Goal: Use online tool/utility: Utilize a website feature to perform a specific function

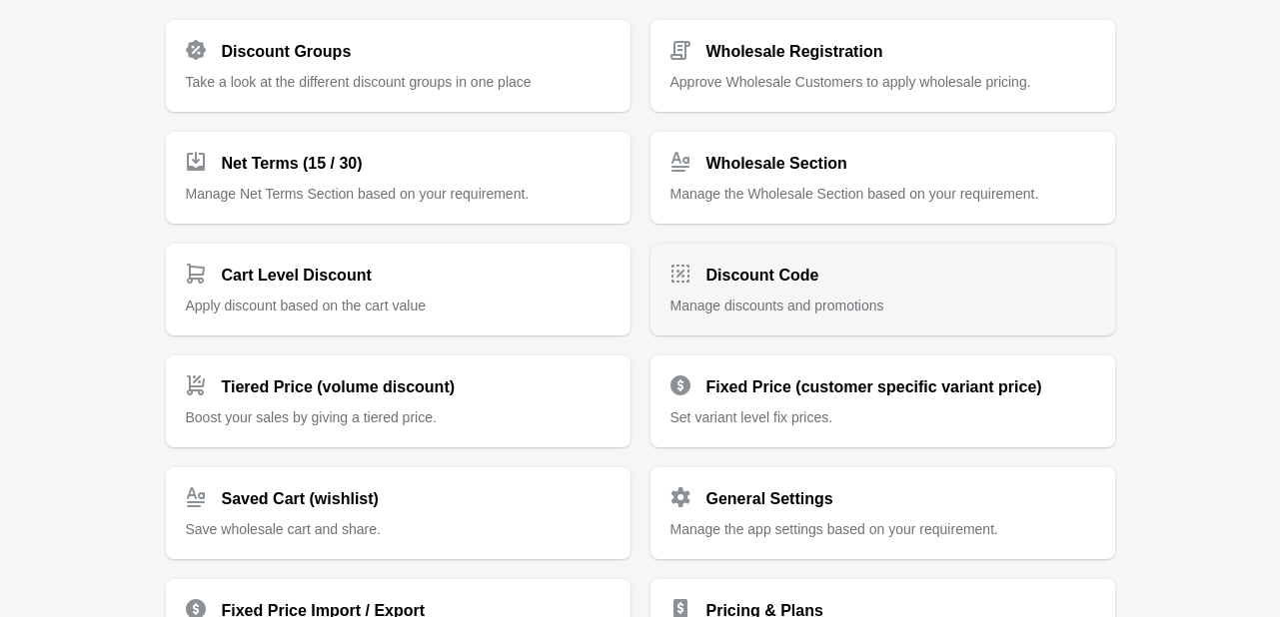
click at [859, 313] on p "Manage discounts and promotions" at bounding box center [882, 306] width 425 height 20
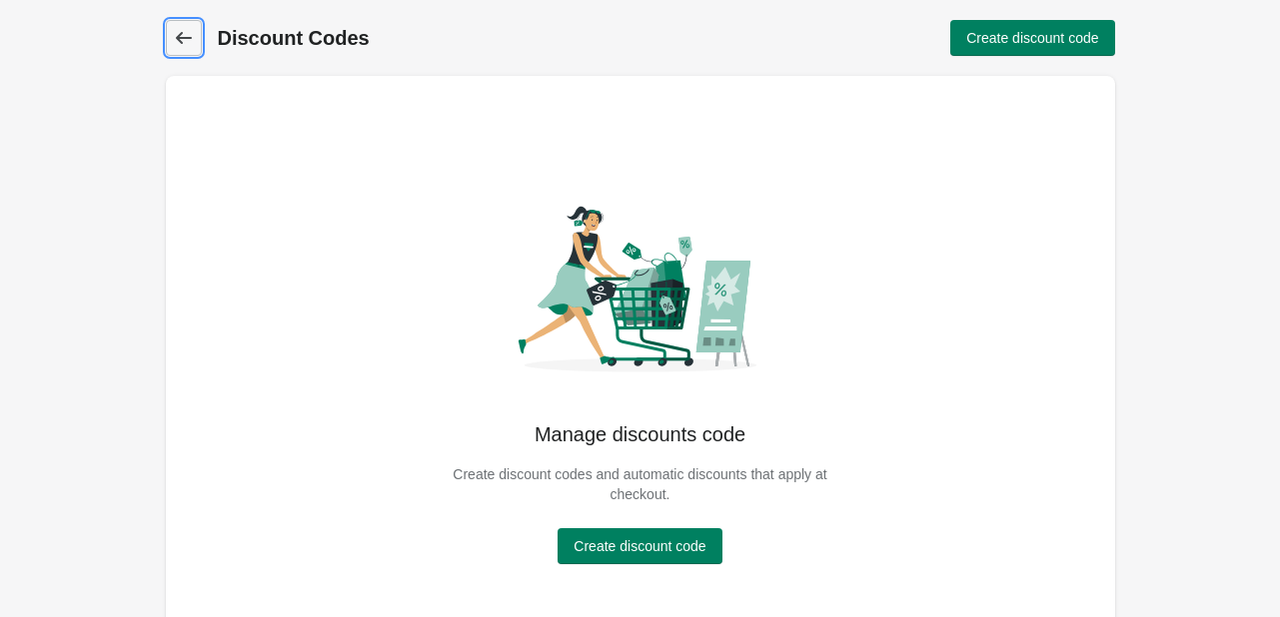
click at [192, 29] on icon at bounding box center [184, 38] width 20 height 20
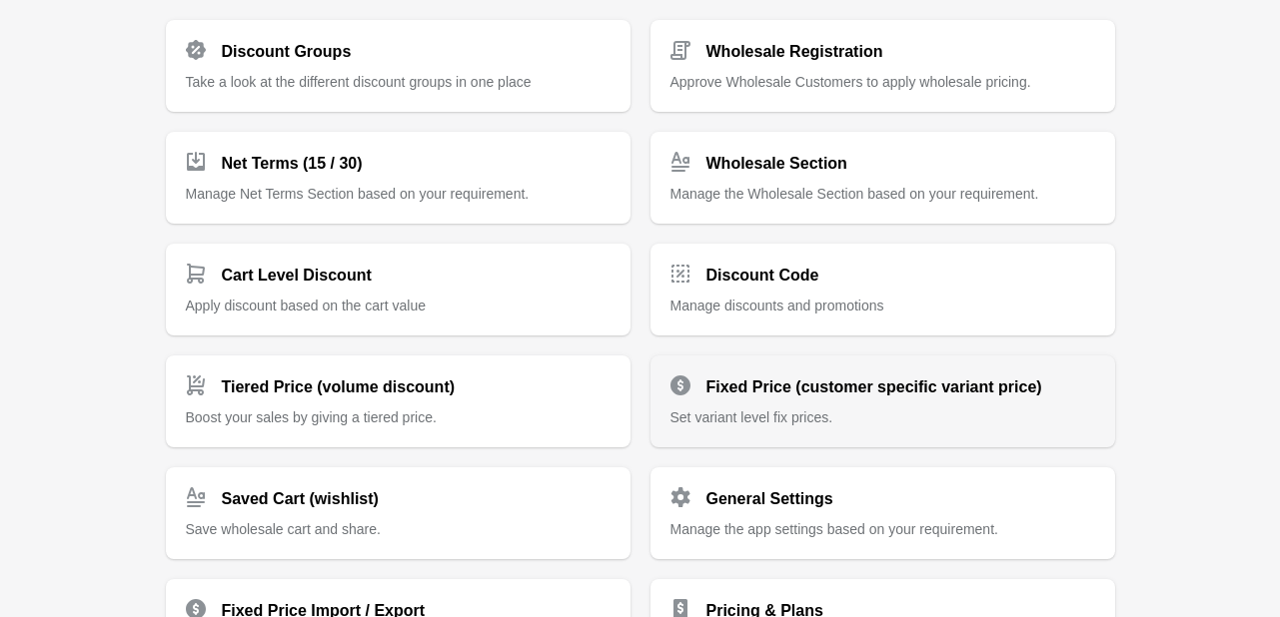
click at [827, 409] on p "Set variant level fix prices." at bounding box center [882, 418] width 425 height 20
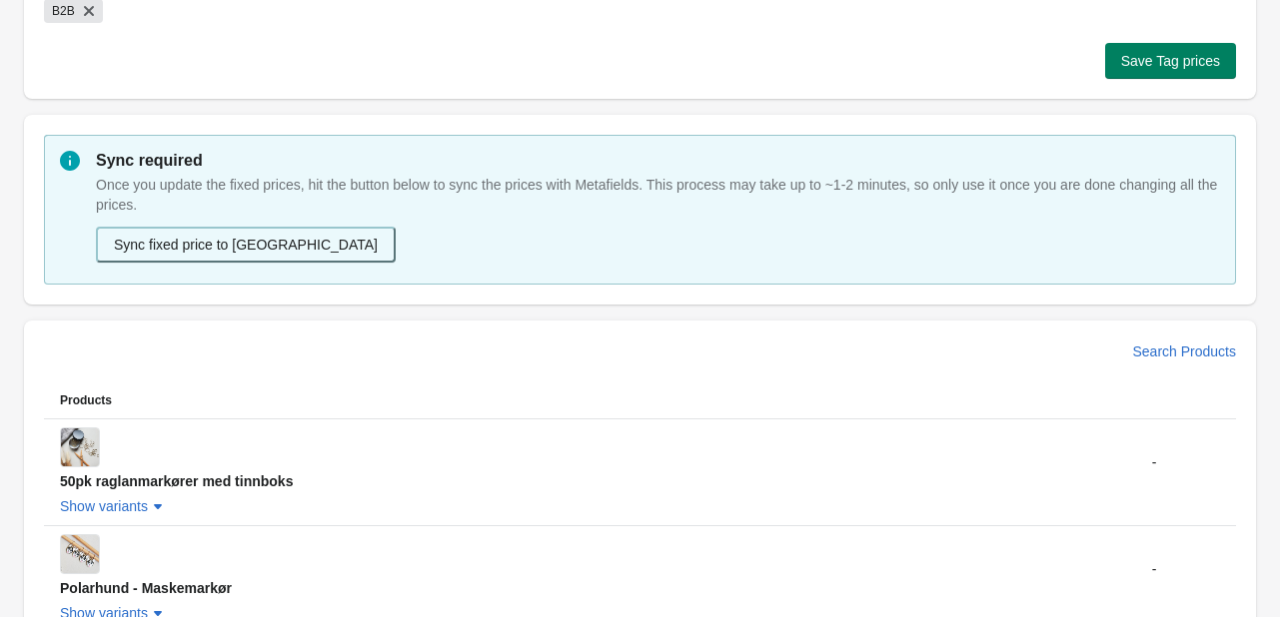
scroll to position [188, 0]
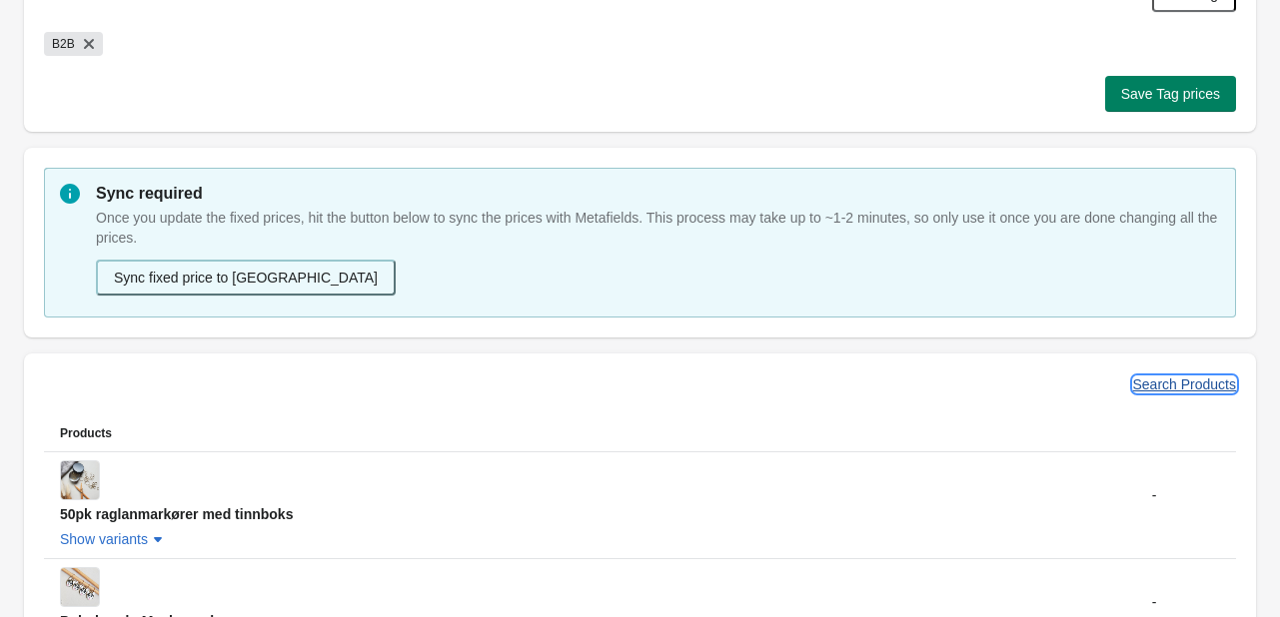
click at [1195, 371] on button "Search Products" at bounding box center [1185, 385] width 120 height 36
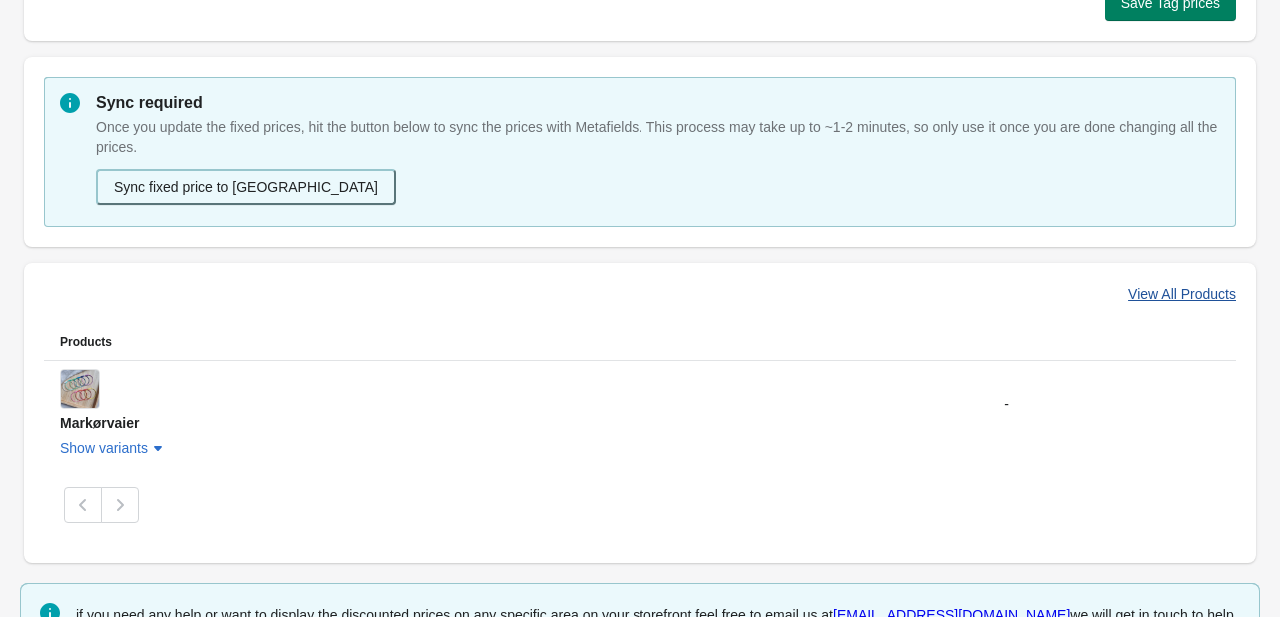
scroll to position [355, 0]
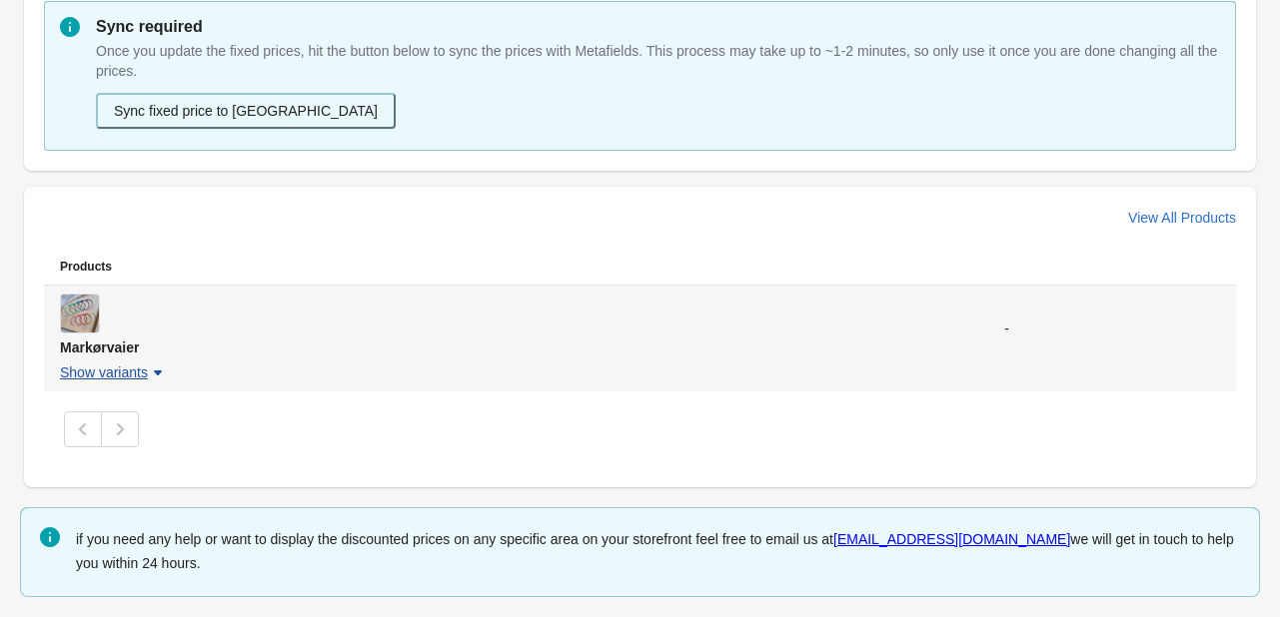
click at [148, 377] on icon "button" at bounding box center [158, 373] width 20 height 20
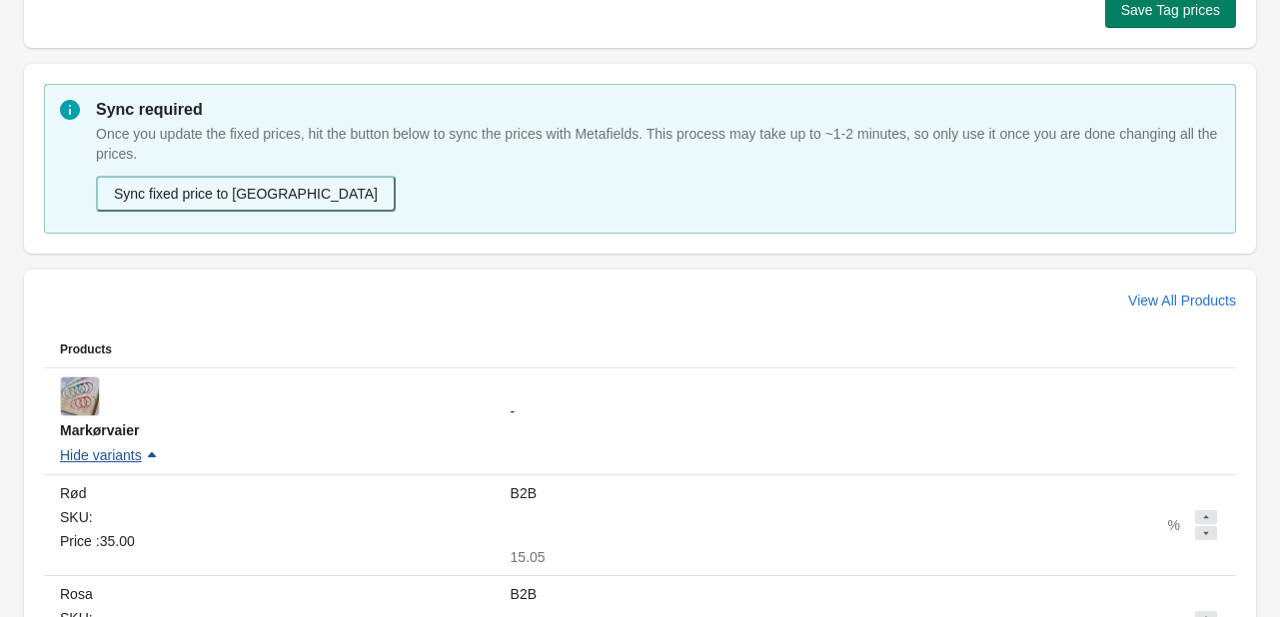
scroll to position [270, 0]
click at [280, 190] on button "Sync fixed price to [GEOGRAPHIC_DATA]" at bounding box center [246, 196] width 300 height 36
click at [1201, 21] on button "Save Tag prices" at bounding box center [1170, 12] width 131 height 36
